Goal: Task Accomplishment & Management: Manage account settings

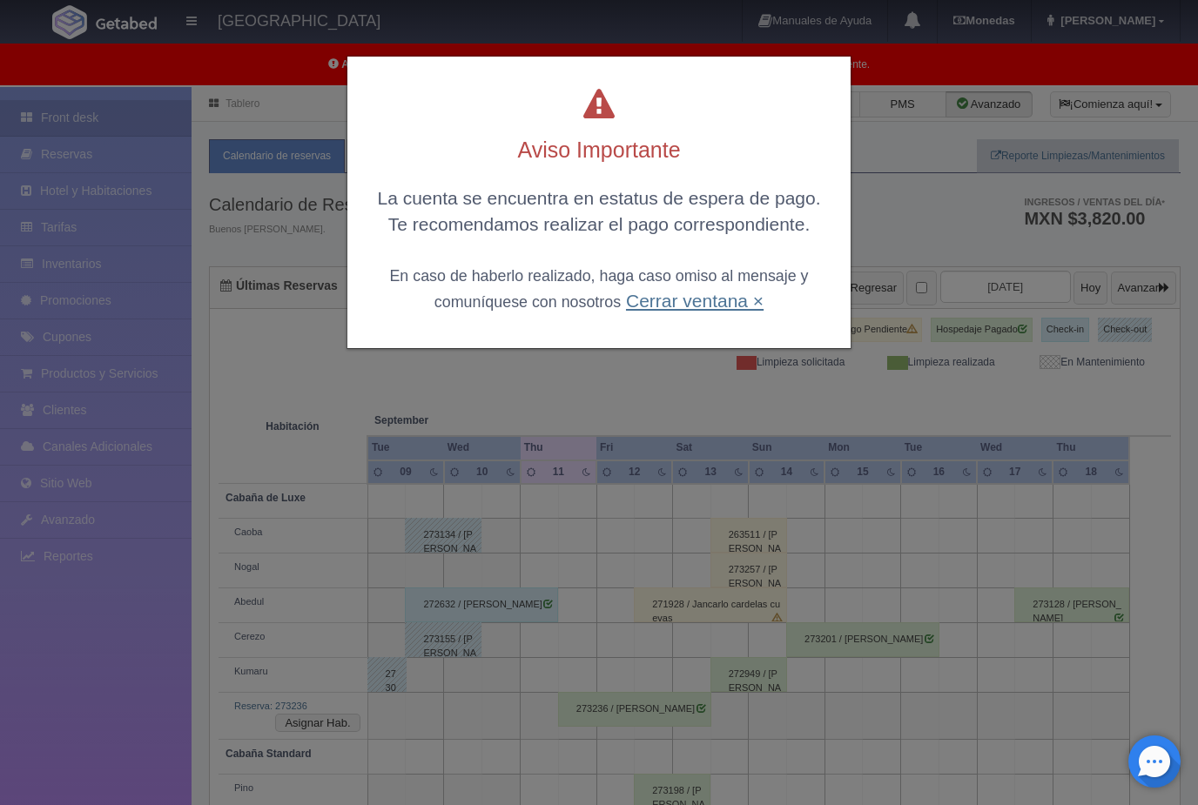
click at [722, 300] on link "Cerrar ventana ×" at bounding box center [695, 301] width 138 height 20
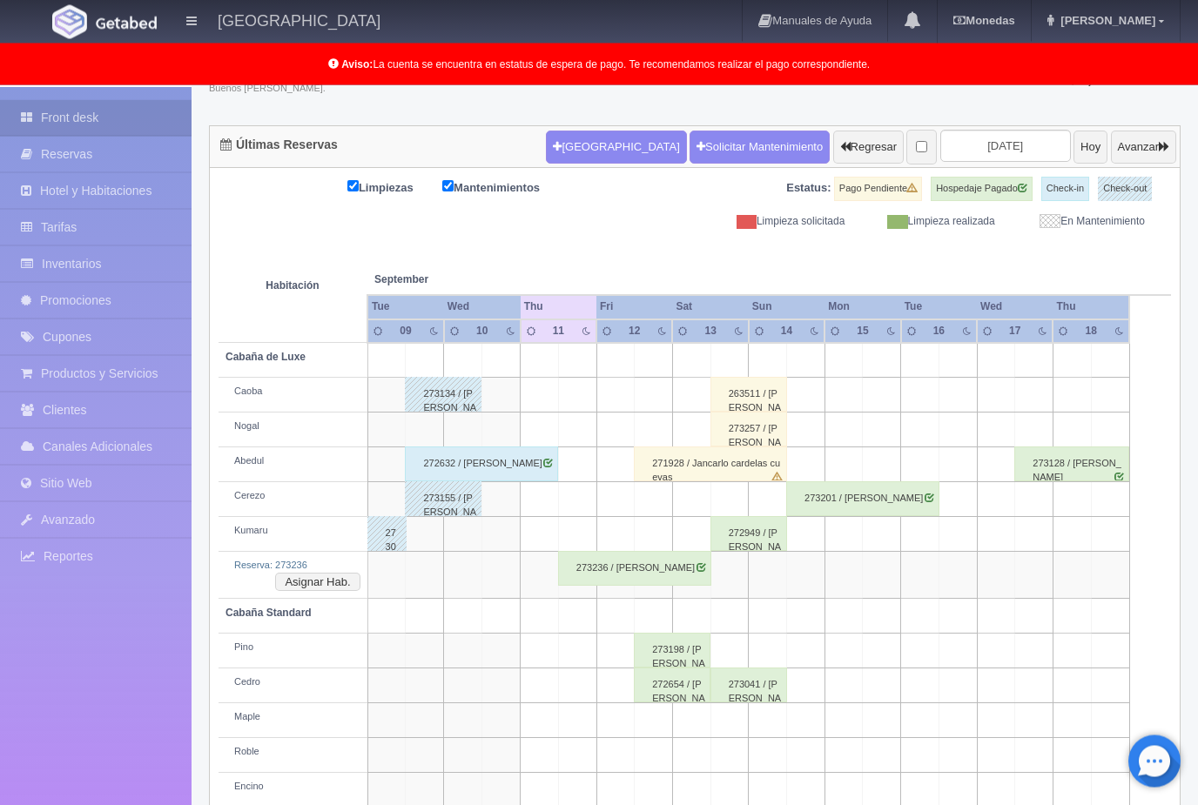
scroll to position [170, 0]
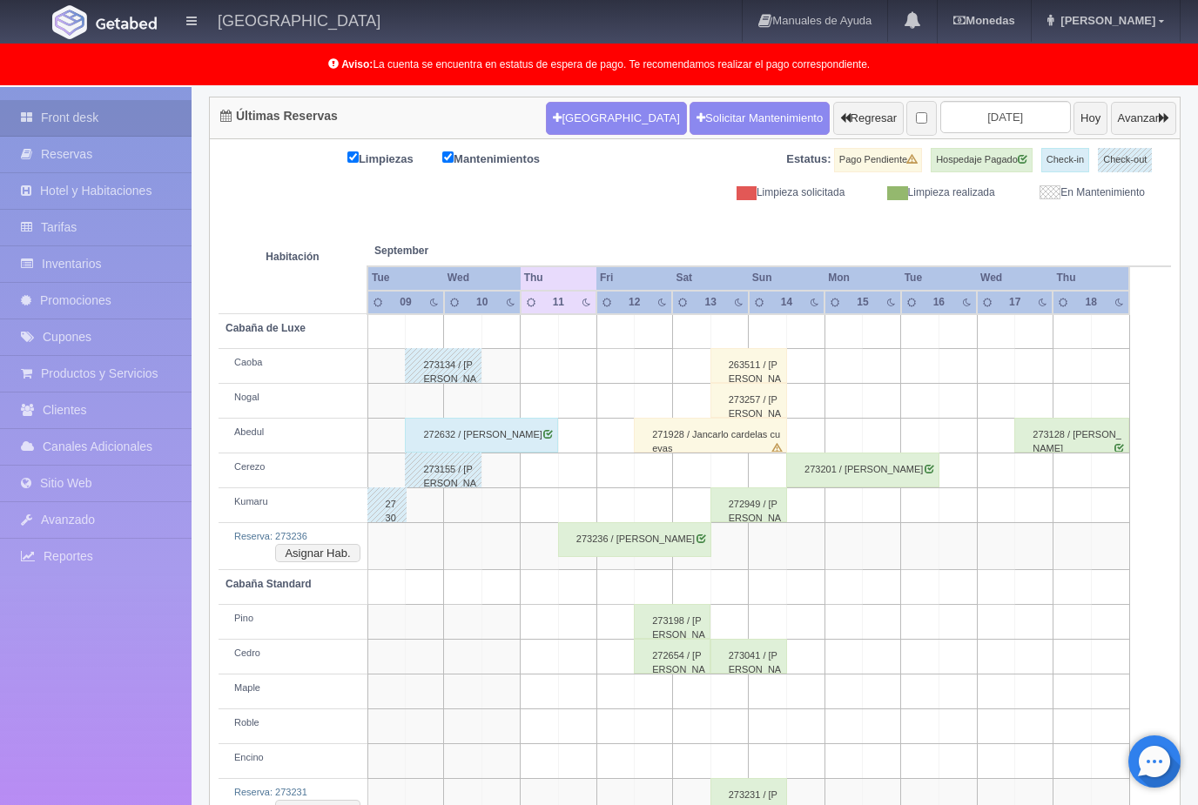
click at [670, 541] on div "273236 / [PERSON_NAME]" at bounding box center [634, 539] width 153 height 35
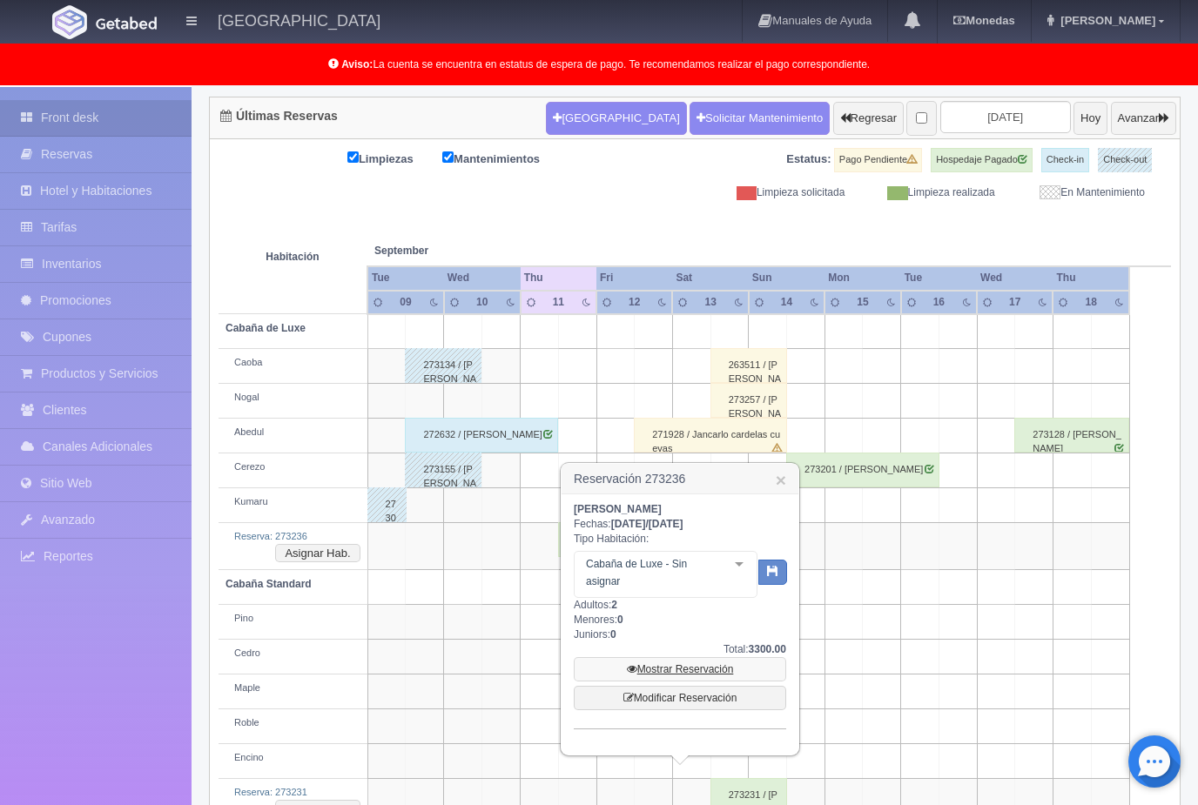
click at [727, 668] on link "Mostrar Reservación" at bounding box center [680, 669] width 212 height 24
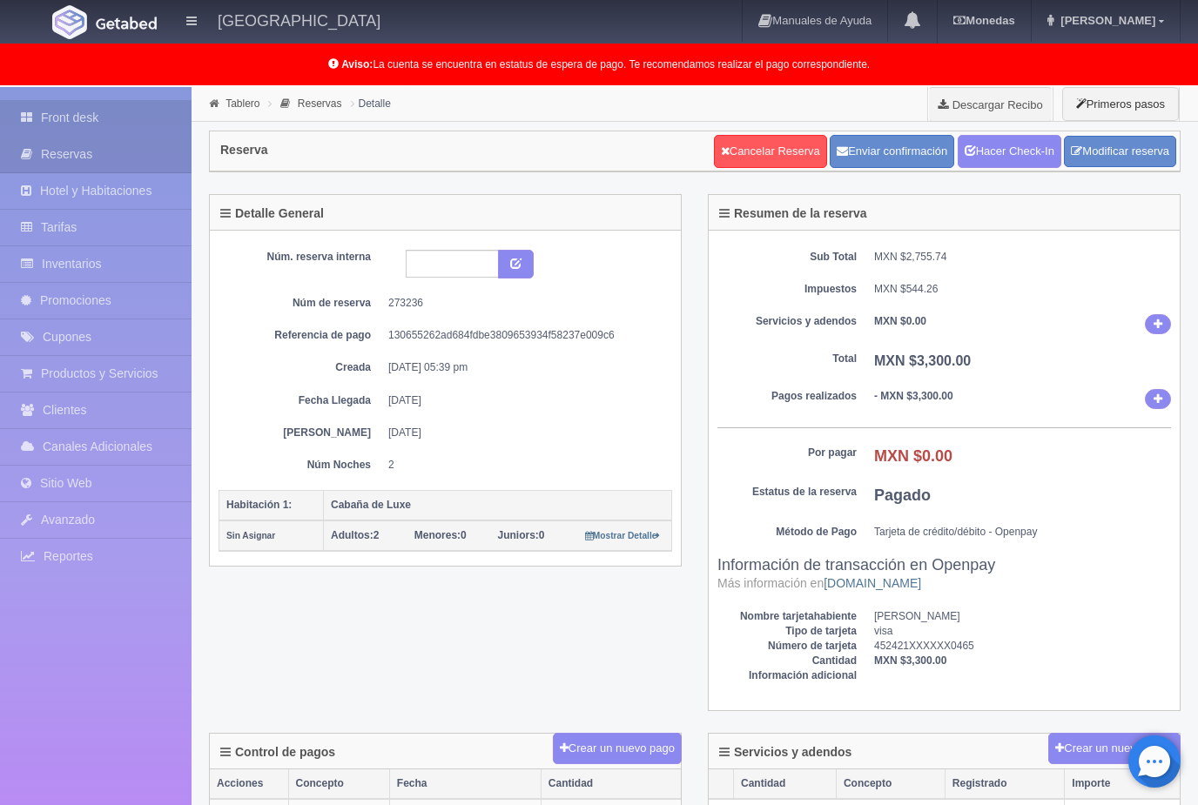
click at [73, 127] on link "Front desk" at bounding box center [96, 118] width 192 height 36
click at [48, 129] on link "Front desk" at bounding box center [96, 118] width 192 height 36
click at [61, 118] on link "Front desk" at bounding box center [96, 118] width 192 height 36
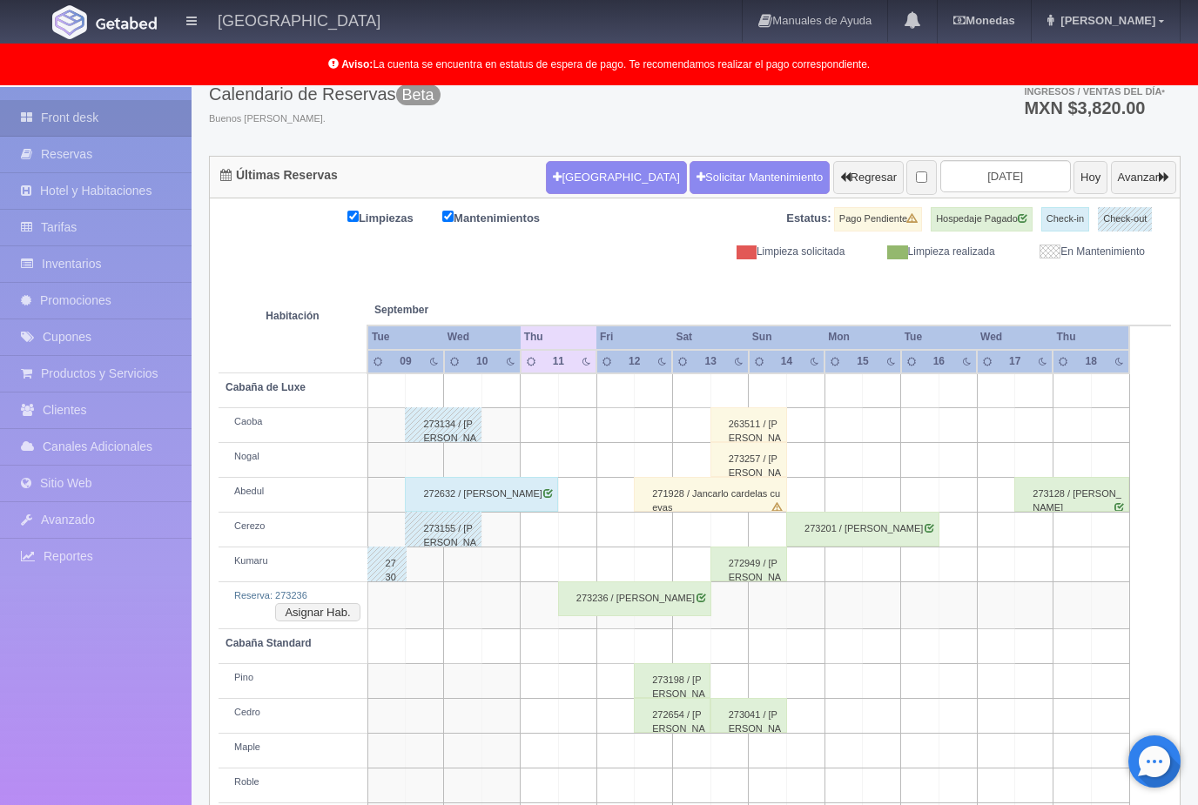
scroll to position [170, 0]
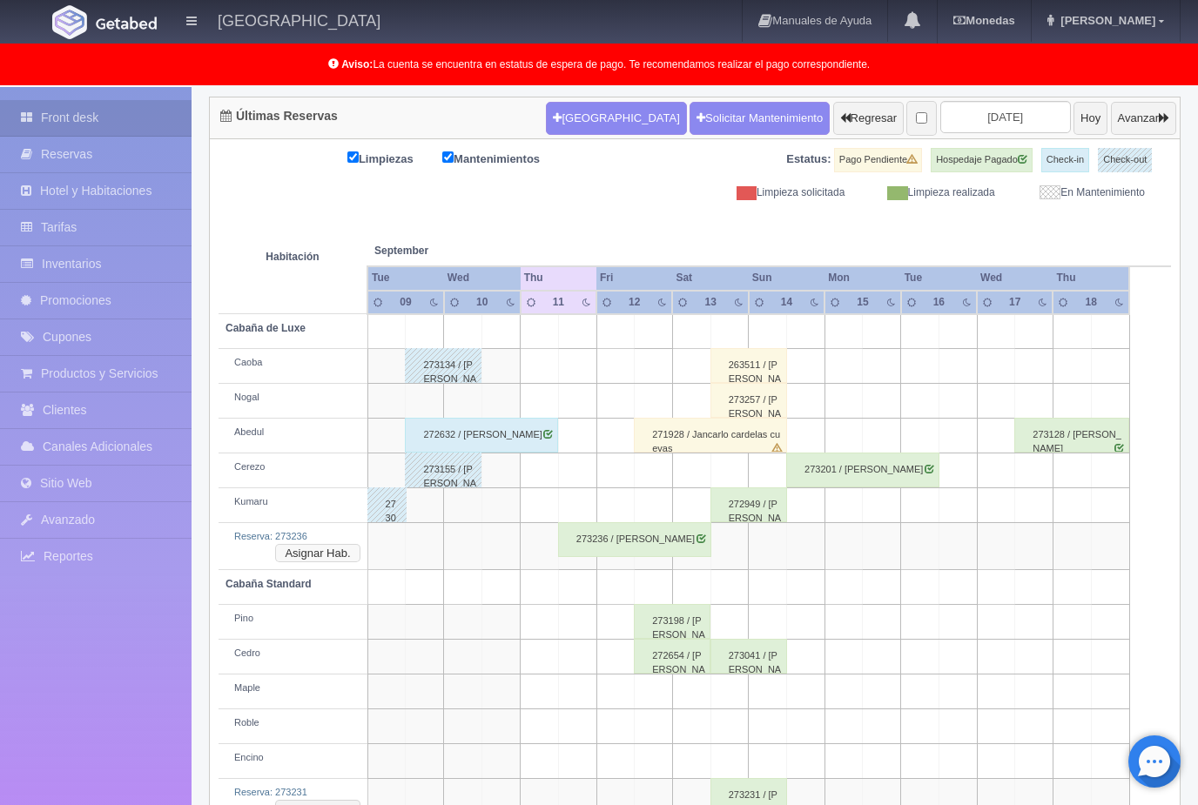
click at [328, 544] on button "Asignar Hab." at bounding box center [317, 553] width 84 height 19
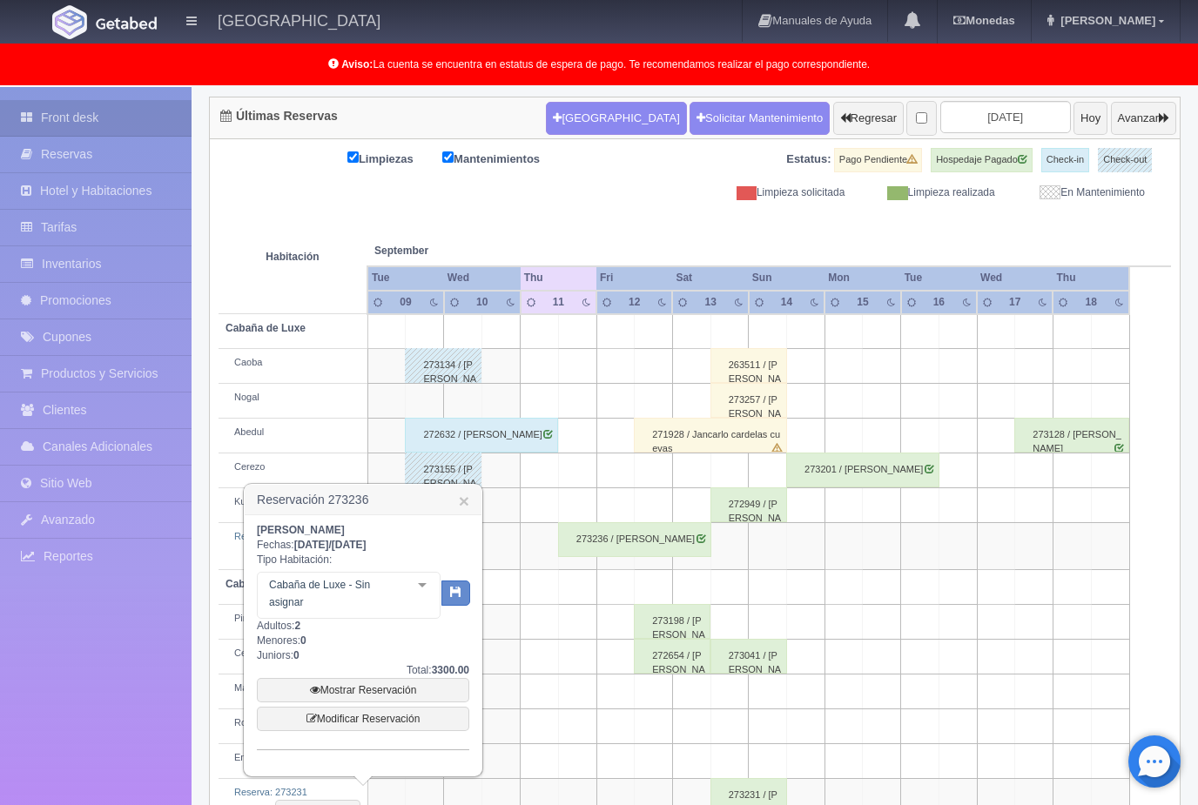
click at [428, 579] on div at bounding box center [422, 586] width 35 height 26
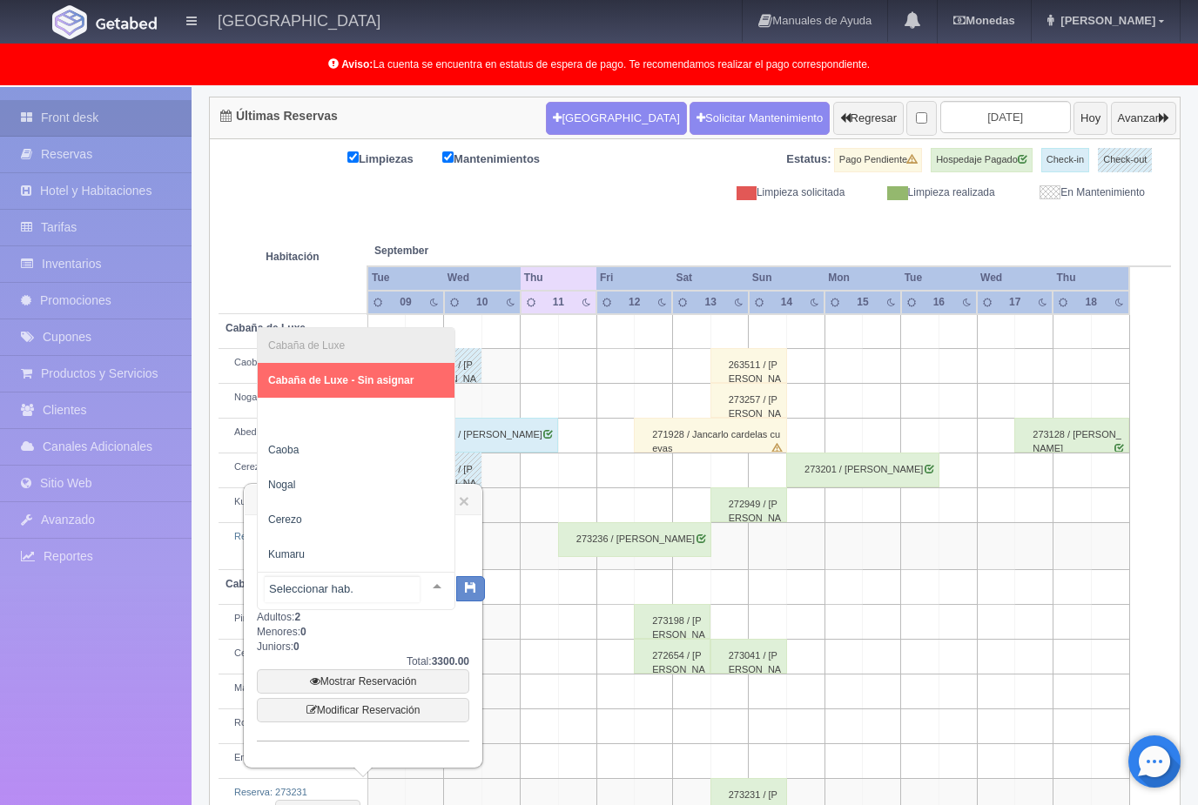
click at [297, 451] on span "Caoba" at bounding box center [283, 450] width 30 height 12
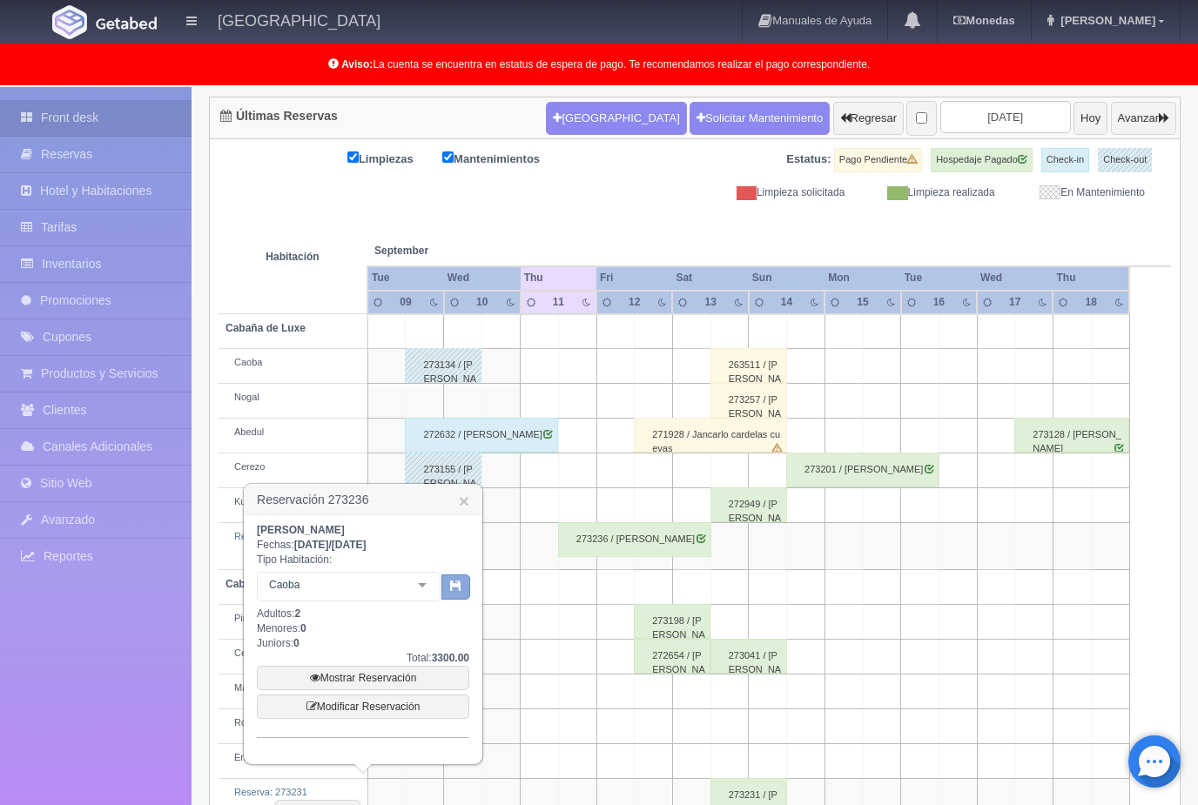
click at [466, 582] on button "button" at bounding box center [455, 588] width 29 height 26
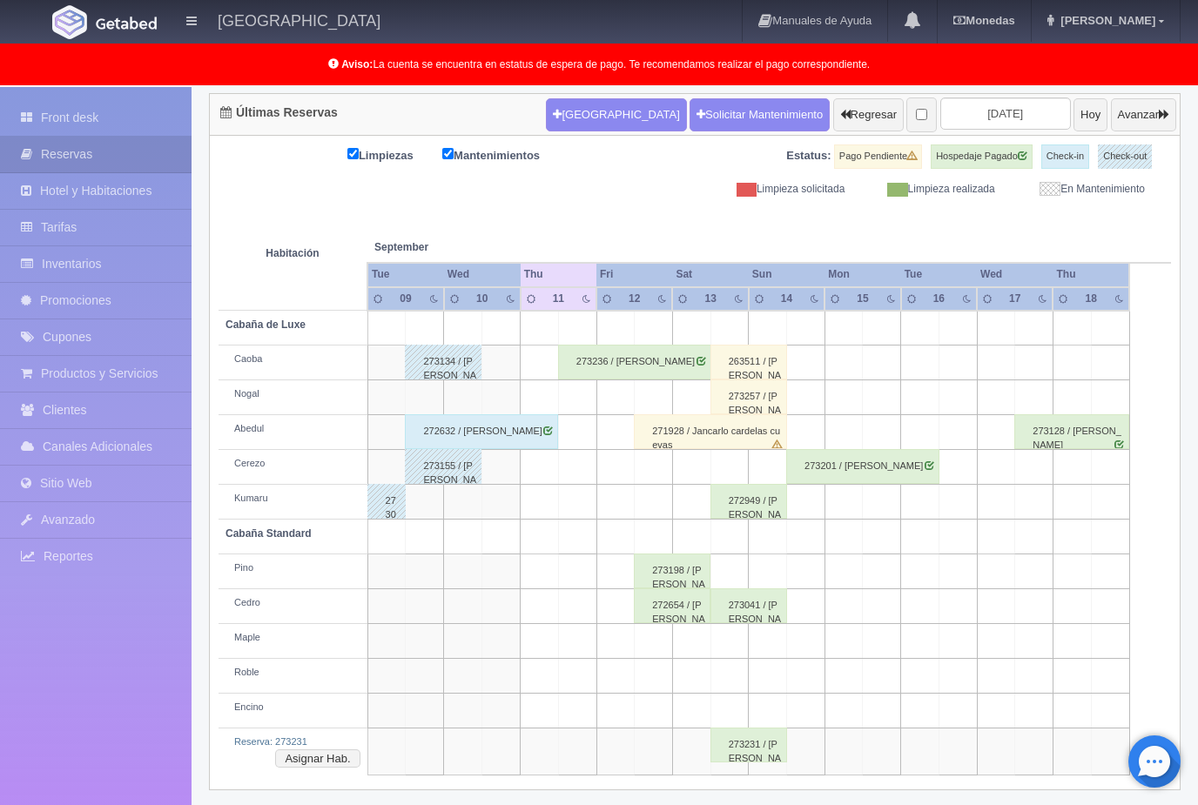
scroll to position [179, 0]
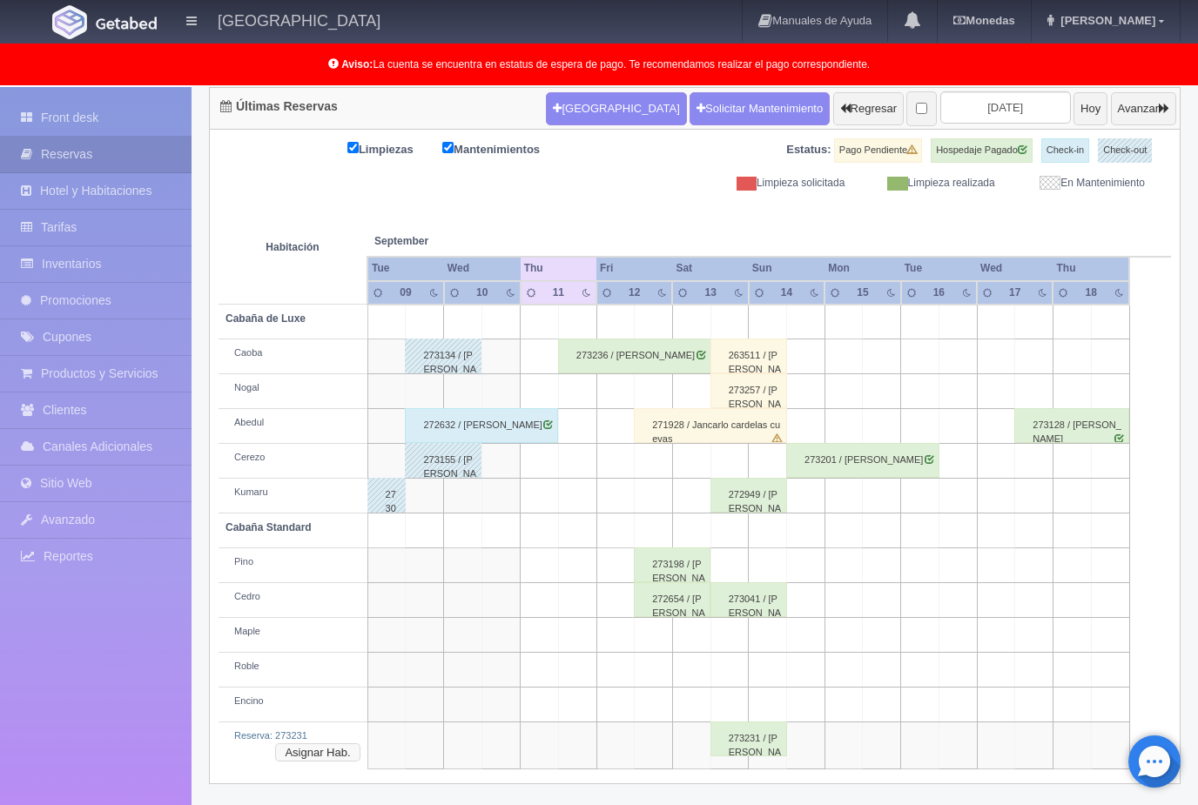
click at [327, 744] on button "Asignar Hab." at bounding box center [317, 753] width 84 height 19
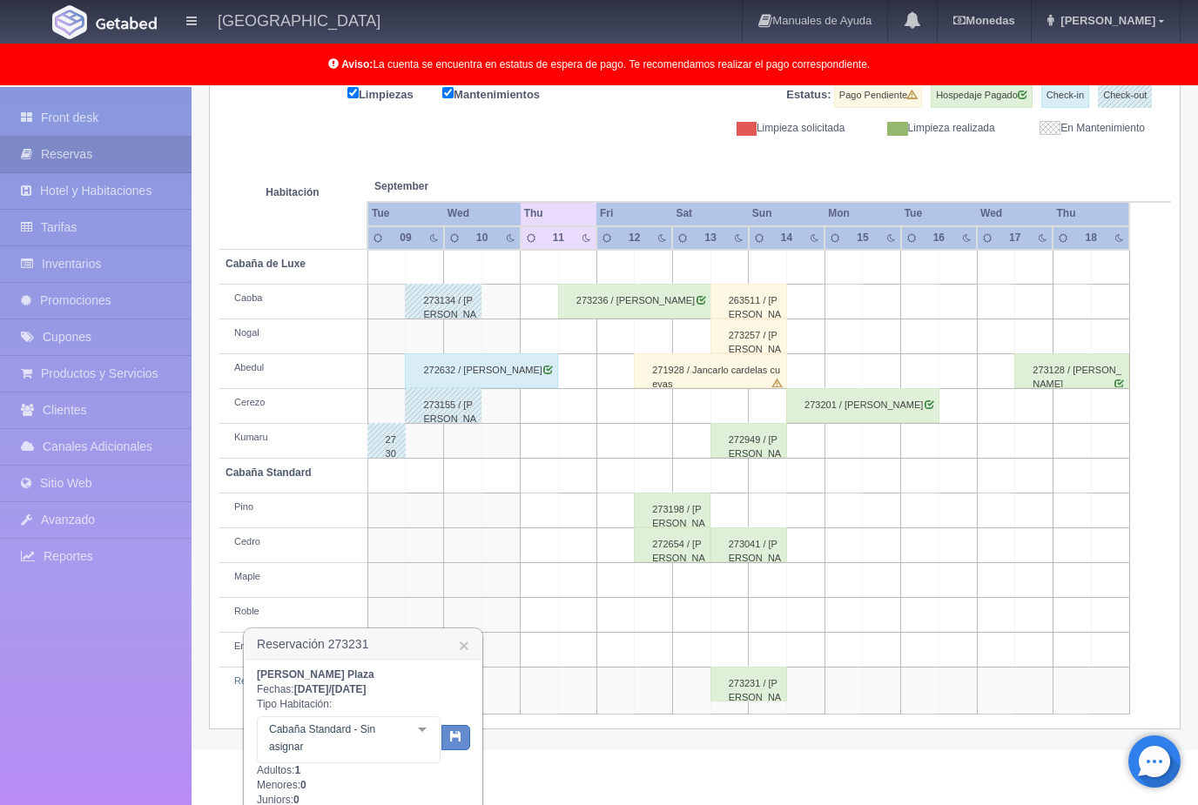
scroll to position [304, 0]
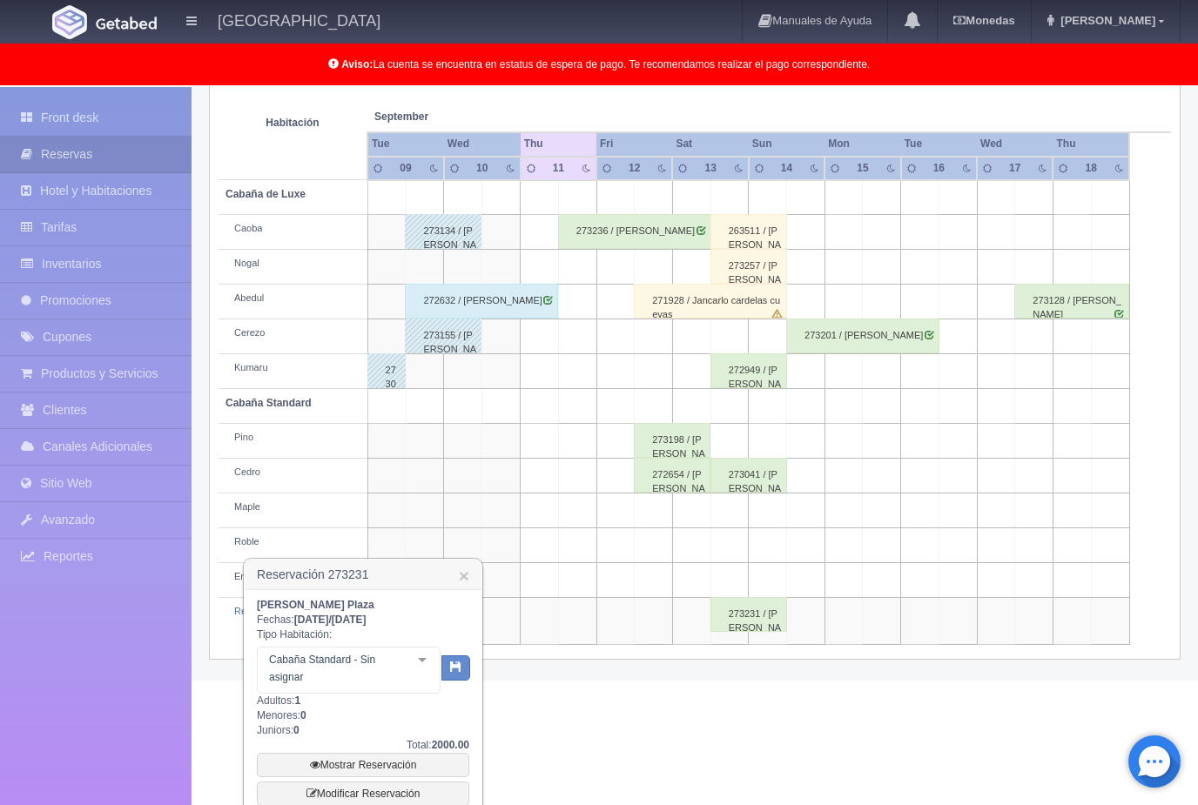
click at [422, 701] on div "Brianda Plaza Fechas: 2025-09-13 / 2025-09-14 Tipo Habitación: Cabaña Standard …" at bounding box center [363, 712] width 212 height 228
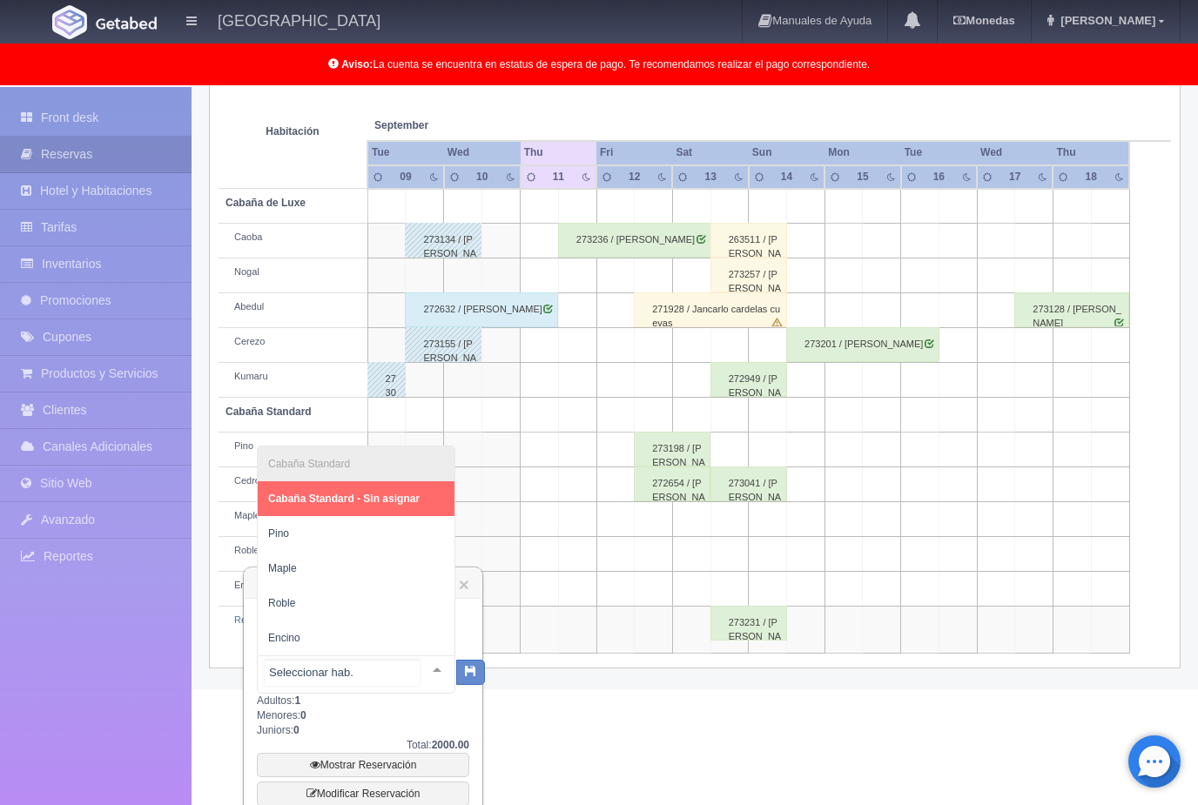
click at [301, 534] on span "Pino" at bounding box center [356, 533] width 197 height 35
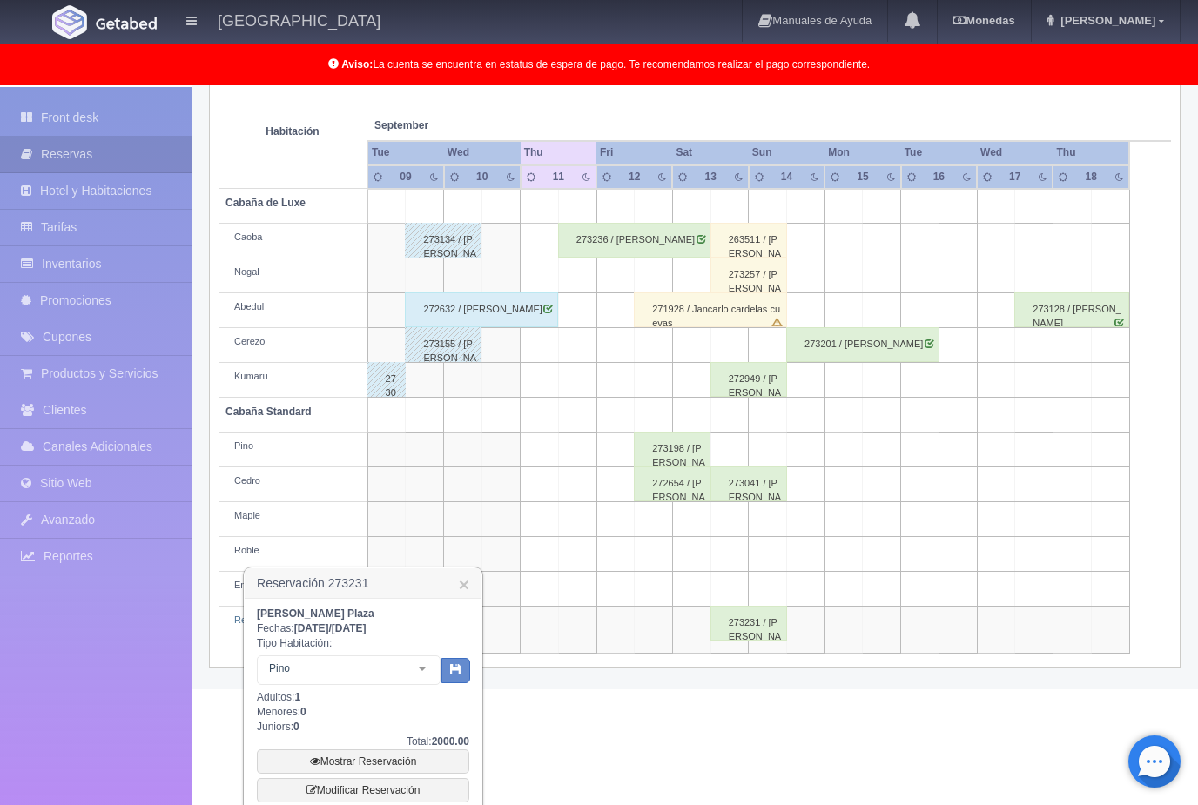
scroll to position [292, 0]
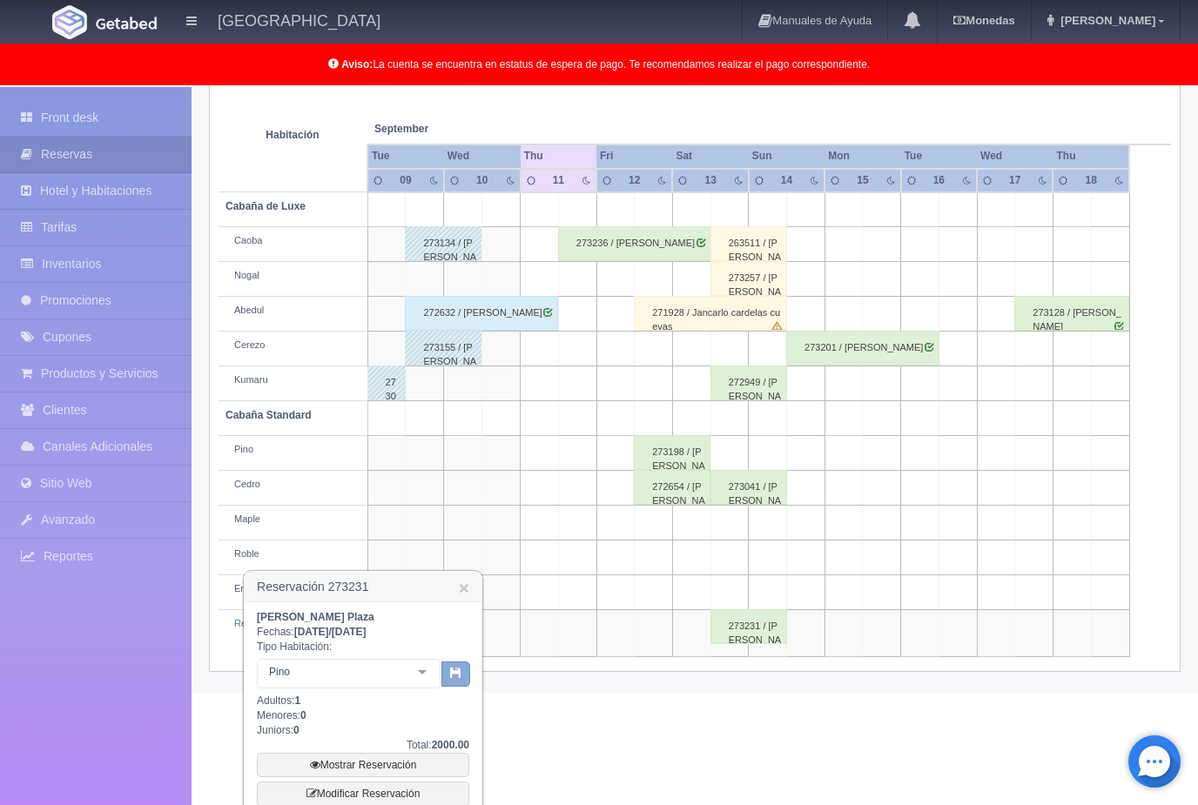
click at [459, 672] on icon "button" at bounding box center [455, 672] width 11 height 11
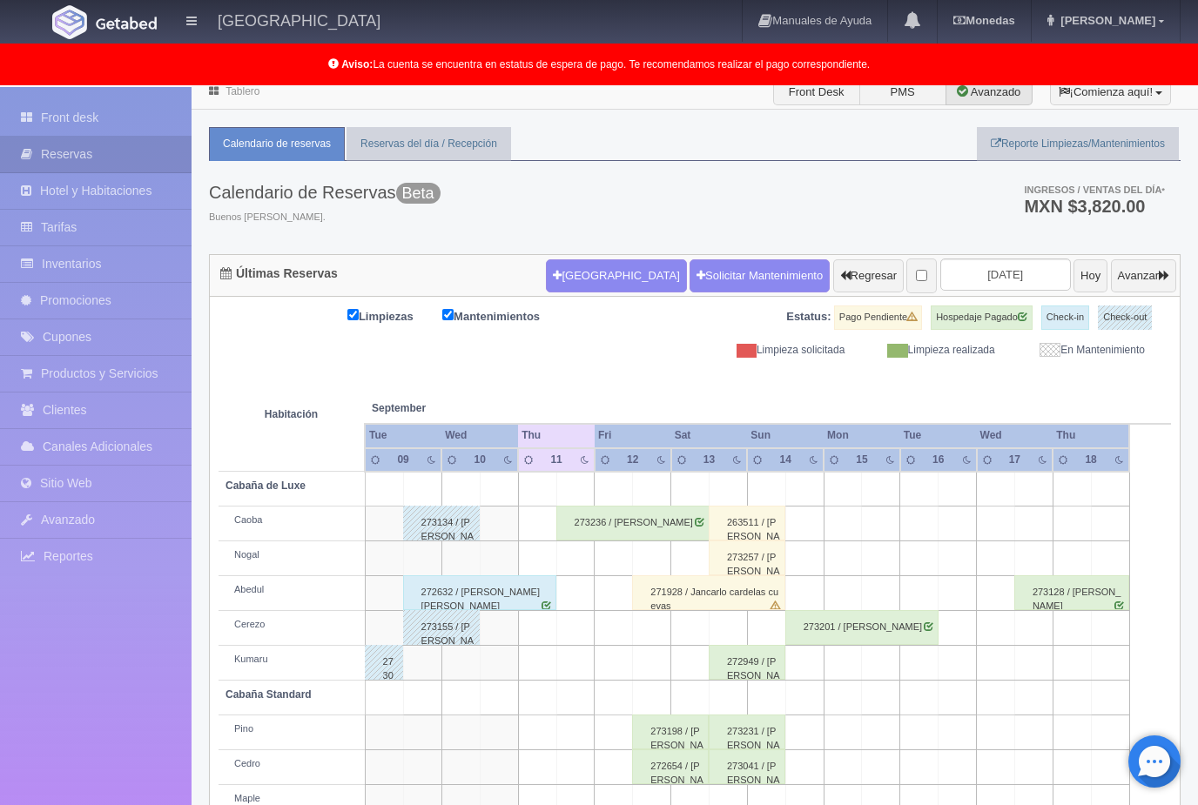
scroll to position [11, 0]
